Goal: Manage account settings

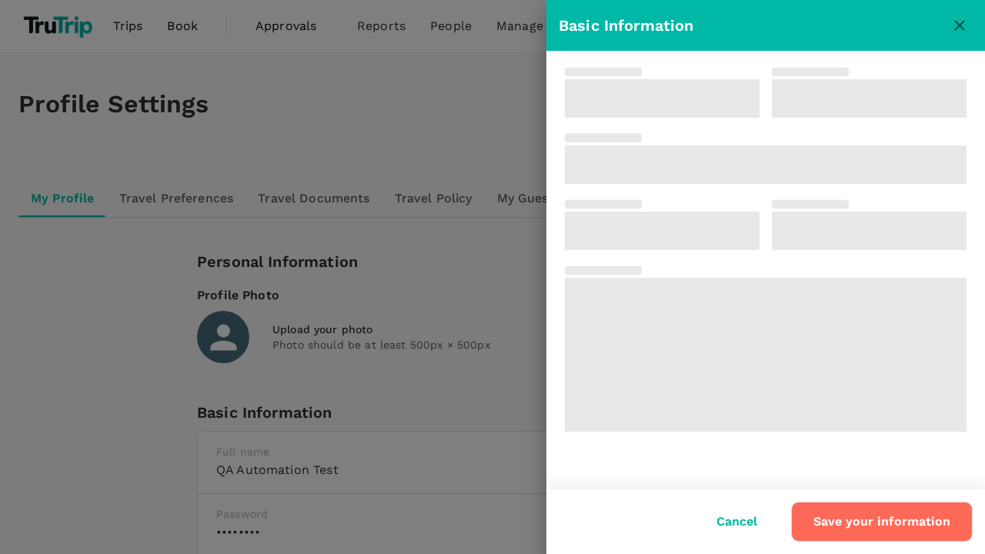
type input "QA Automation"
type input "Test"
click at [886, 102] on input "Test" at bounding box center [887, 101] width 160 height 38
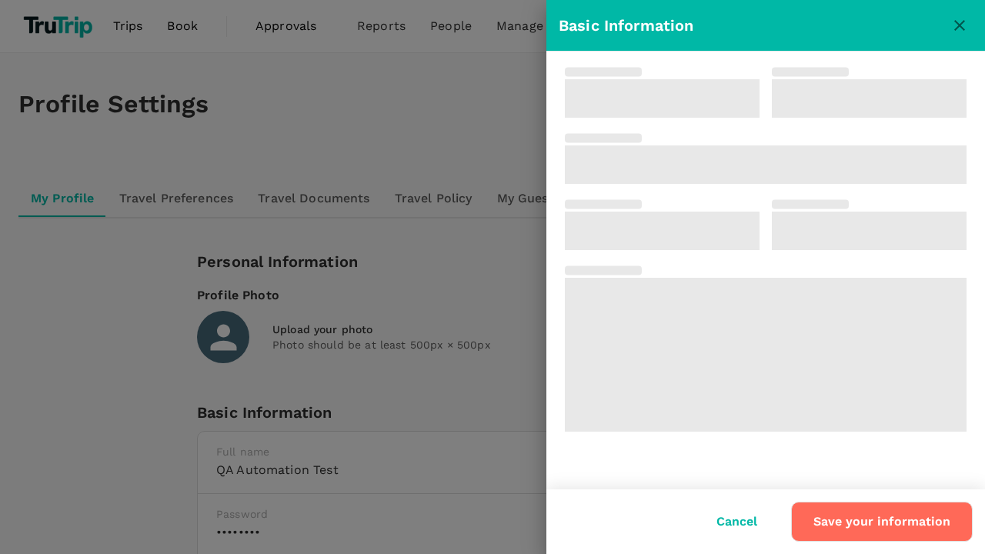
type input "Test"
click at [884, 522] on button "Save your information" at bounding box center [882, 522] width 182 height 40
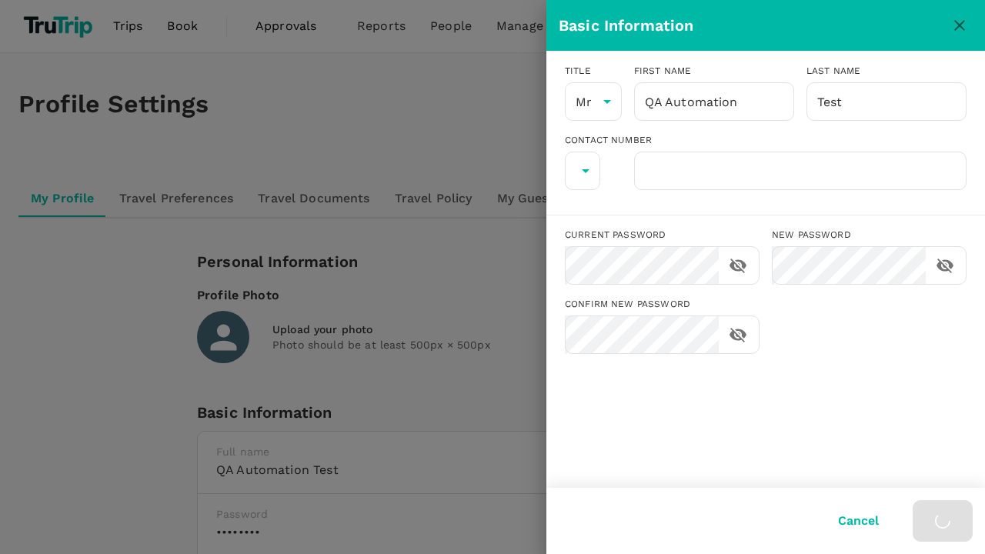
type input "62"
type input "8888888888"
